Goal: Transaction & Acquisition: Purchase product/service

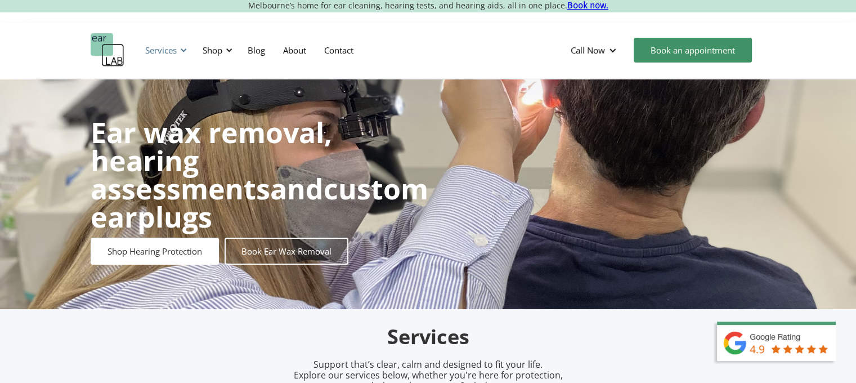
click at [163, 52] on div "Services" at bounding box center [161, 49] width 32 height 11
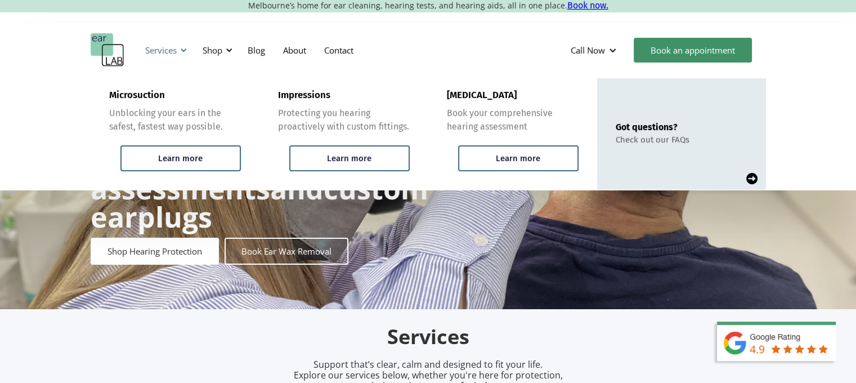
click at [169, 48] on div "Services" at bounding box center [161, 49] width 32 height 11
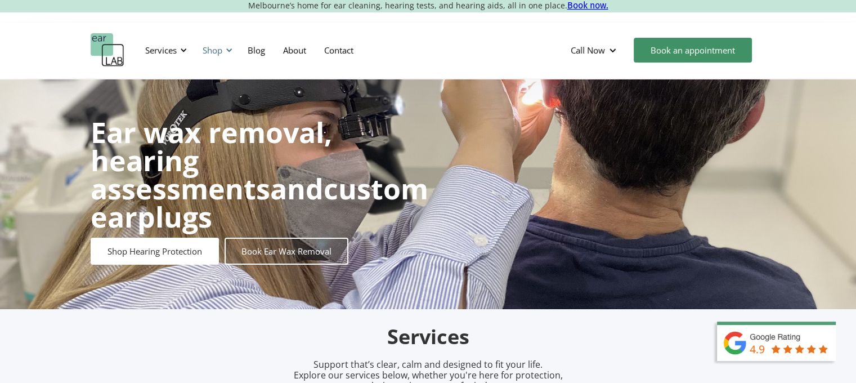
click at [201, 47] on div "Shop" at bounding box center [216, 50] width 40 height 34
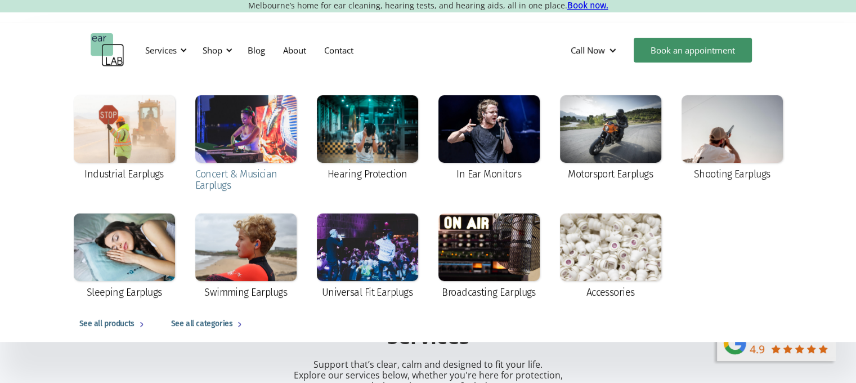
click at [235, 145] on div at bounding box center [245, 129] width 101 height 68
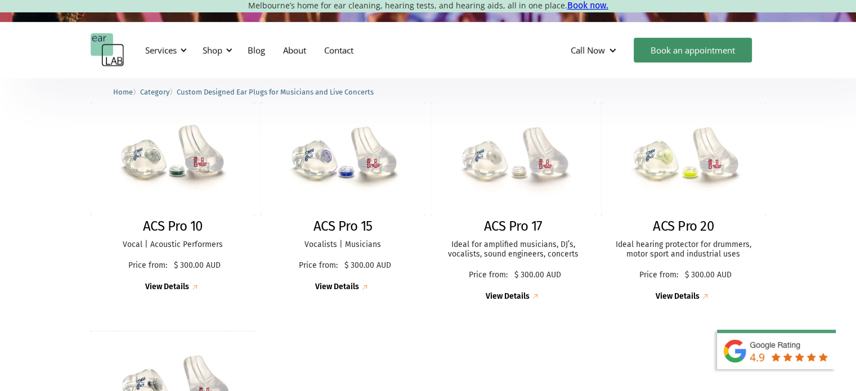
scroll to position [288, 0]
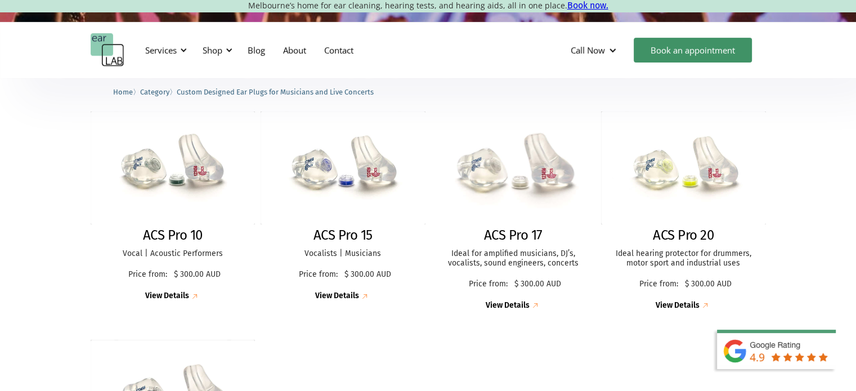
click at [562, 273] on div "Price from: $ 300.00 AUD" at bounding box center [512, 284] width 119 height 32
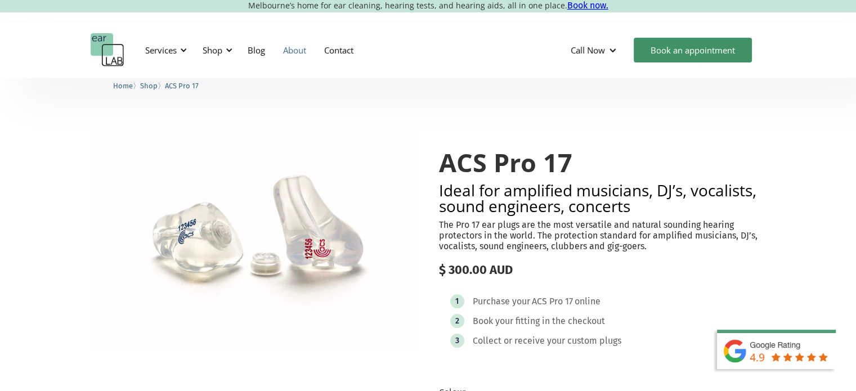
click at [300, 51] on link "About" at bounding box center [294, 50] width 41 height 33
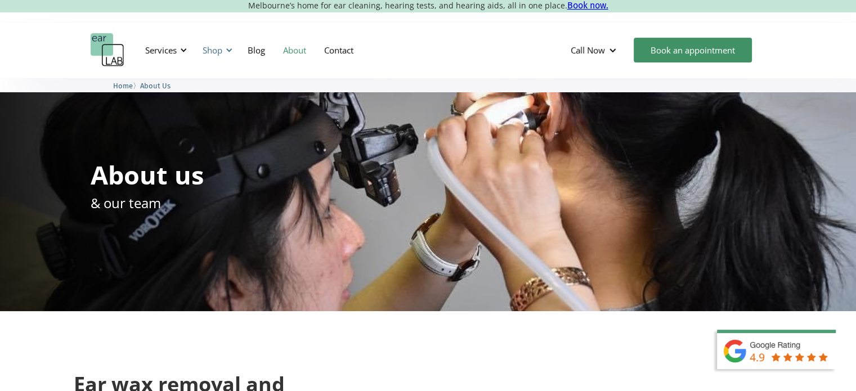
click at [221, 53] on div "Shop" at bounding box center [213, 49] width 20 height 11
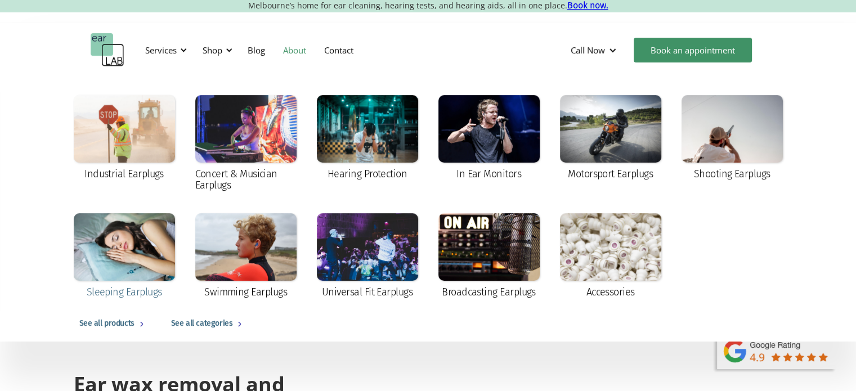
click at [124, 252] on div at bounding box center [124, 247] width 101 height 68
